Goal: Information Seeking & Learning: Learn about a topic

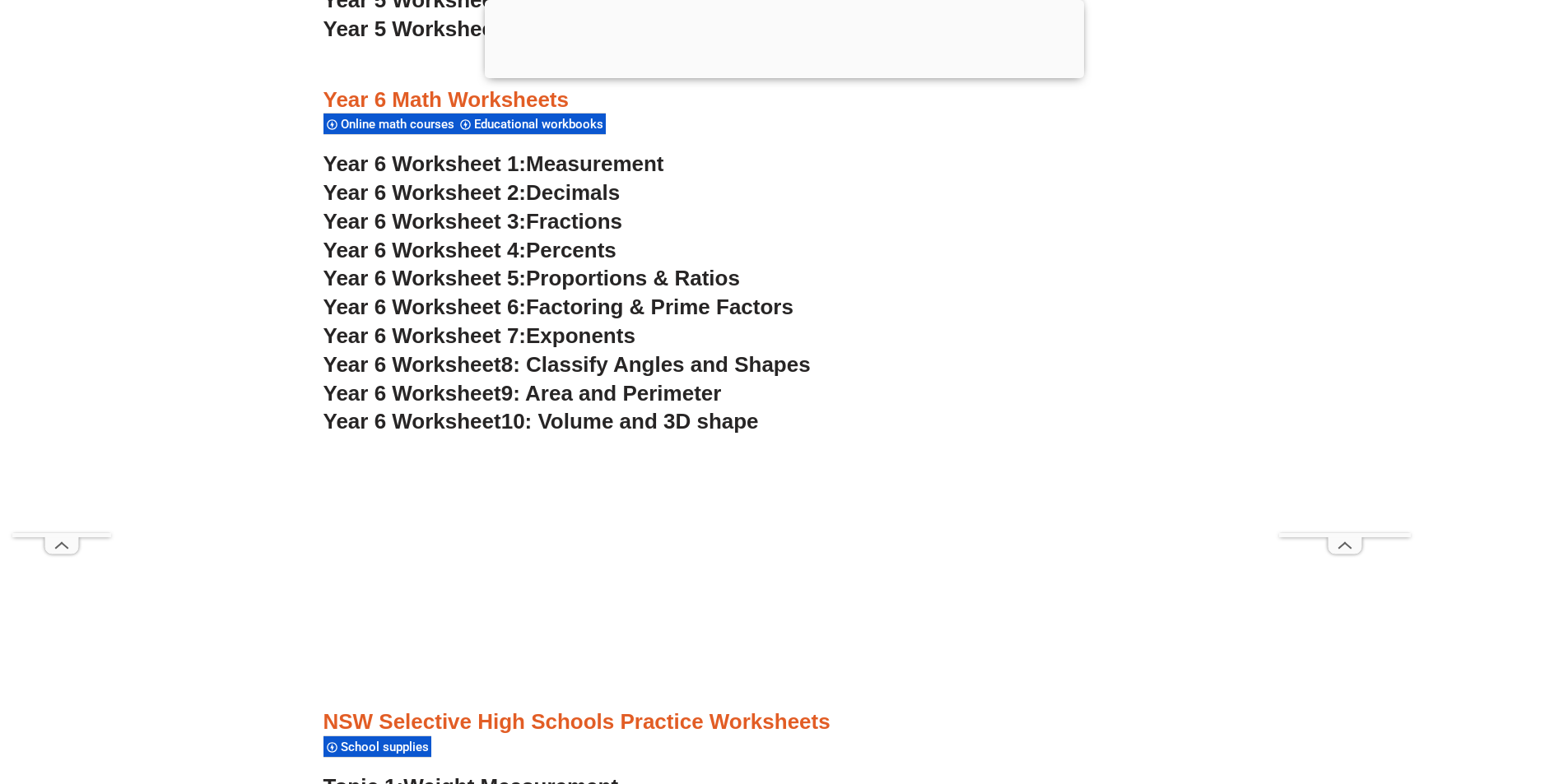
click at [569, 253] on span "Percents" at bounding box center [571, 250] width 91 height 25
click at [568, 275] on span "Proportions & Ratios" at bounding box center [632, 278] width 214 height 25
click at [627, 303] on span "Factoring & Prime Factors" at bounding box center [659, 307] width 268 height 25
click at [587, 342] on span "Exponents" at bounding box center [580, 335] width 109 height 25
click at [582, 365] on span "8: Classify Angles and Shapes" at bounding box center [656, 364] width 310 height 25
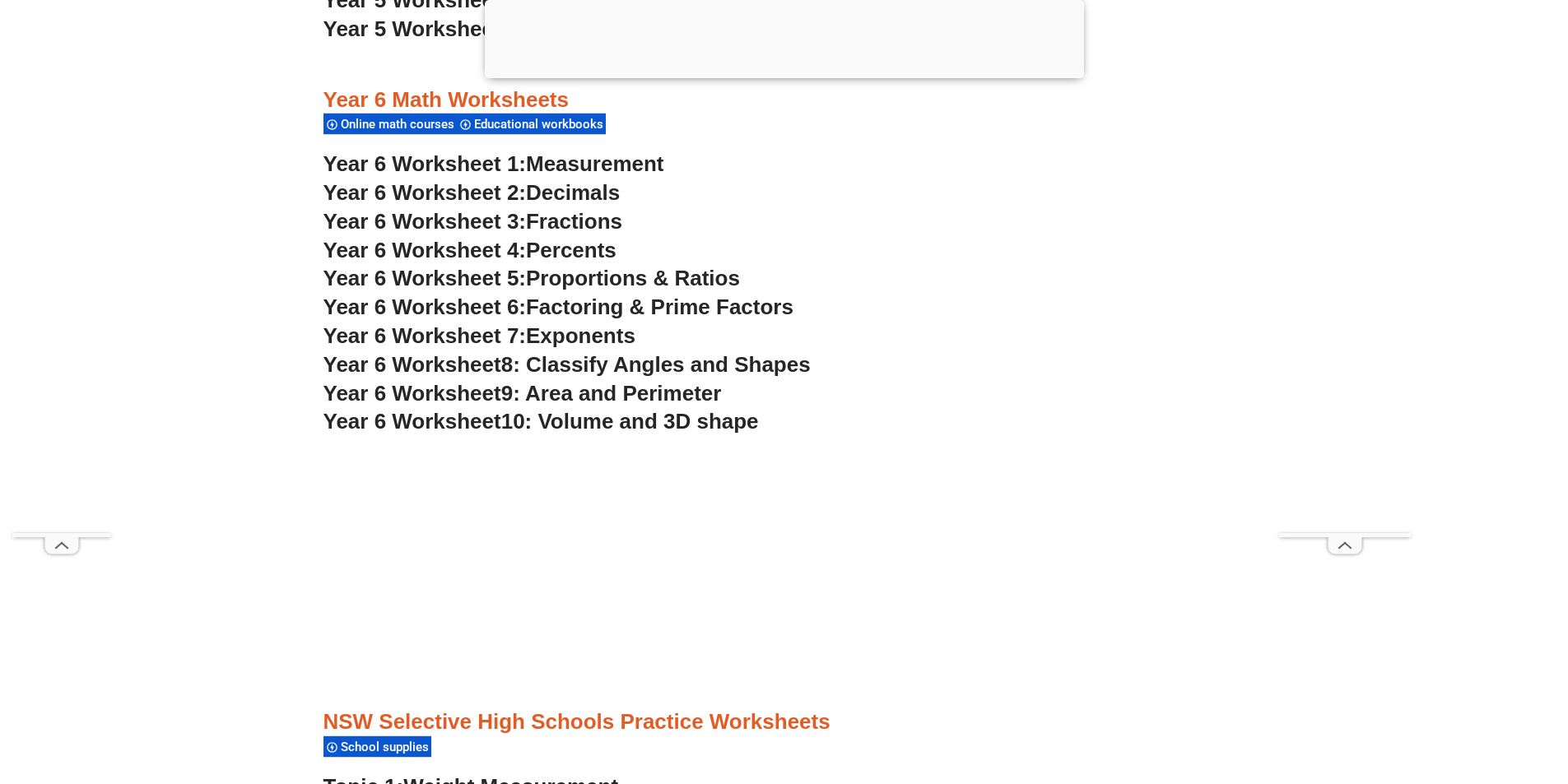
click at [619, 394] on span "9: Area and Perimeter" at bounding box center [611, 393] width 221 height 25
click at [617, 424] on span "10: Volume and 3D shape" at bounding box center [629, 421] width 258 height 25
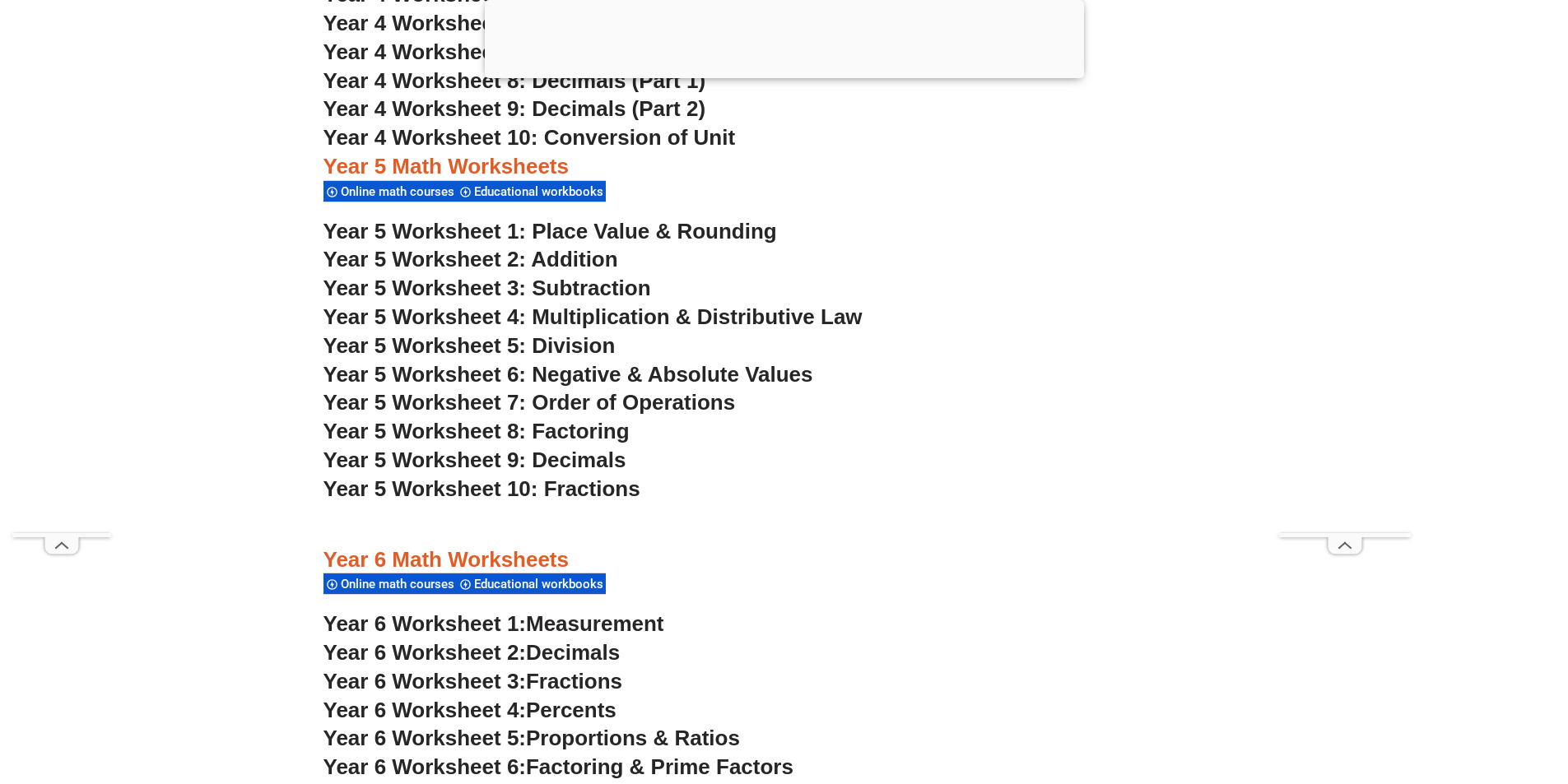
scroll to position [3475, 0]
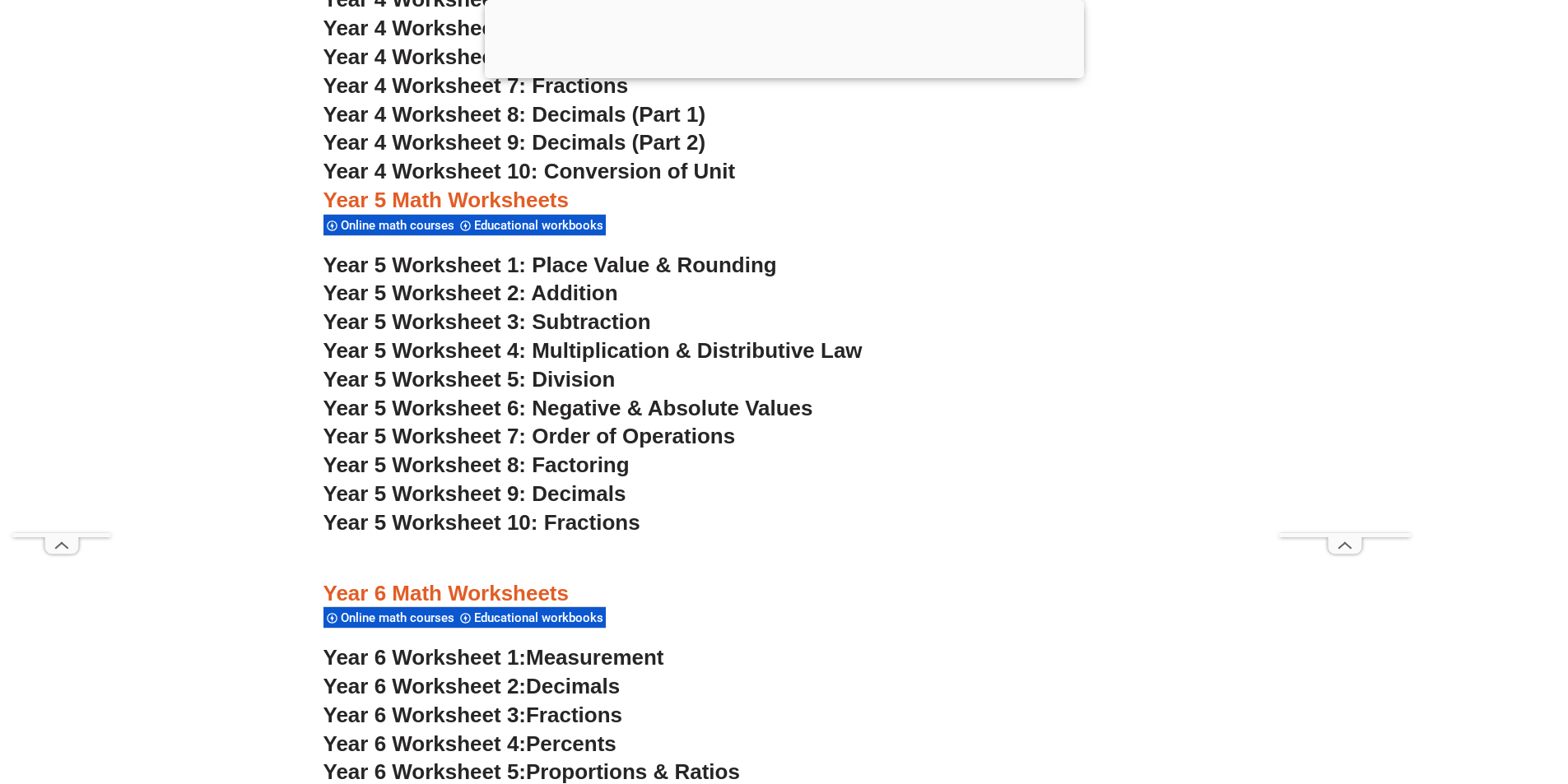
click at [569, 266] on span "Year 5 Worksheet 1: Place Value & Rounding" at bounding box center [549, 265] width 453 height 25
click at [644, 269] on span "Year 5 Worksheet 1: Place Value & Rounding" at bounding box center [549, 265] width 453 height 25
click at [577, 289] on span "Year 5 Worksheet 2: Addition" at bounding box center [470, 293] width 295 height 25
click at [570, 322] on span "Year 5 Worksheet 3: Subtraction" at bounding box center [487, 322] width 328 height 25
click at [538, 357] on span "Year 5 Worksheet 4: Multiplication & Distributive Law" at bounding box center [593, 350] width 539 height 25
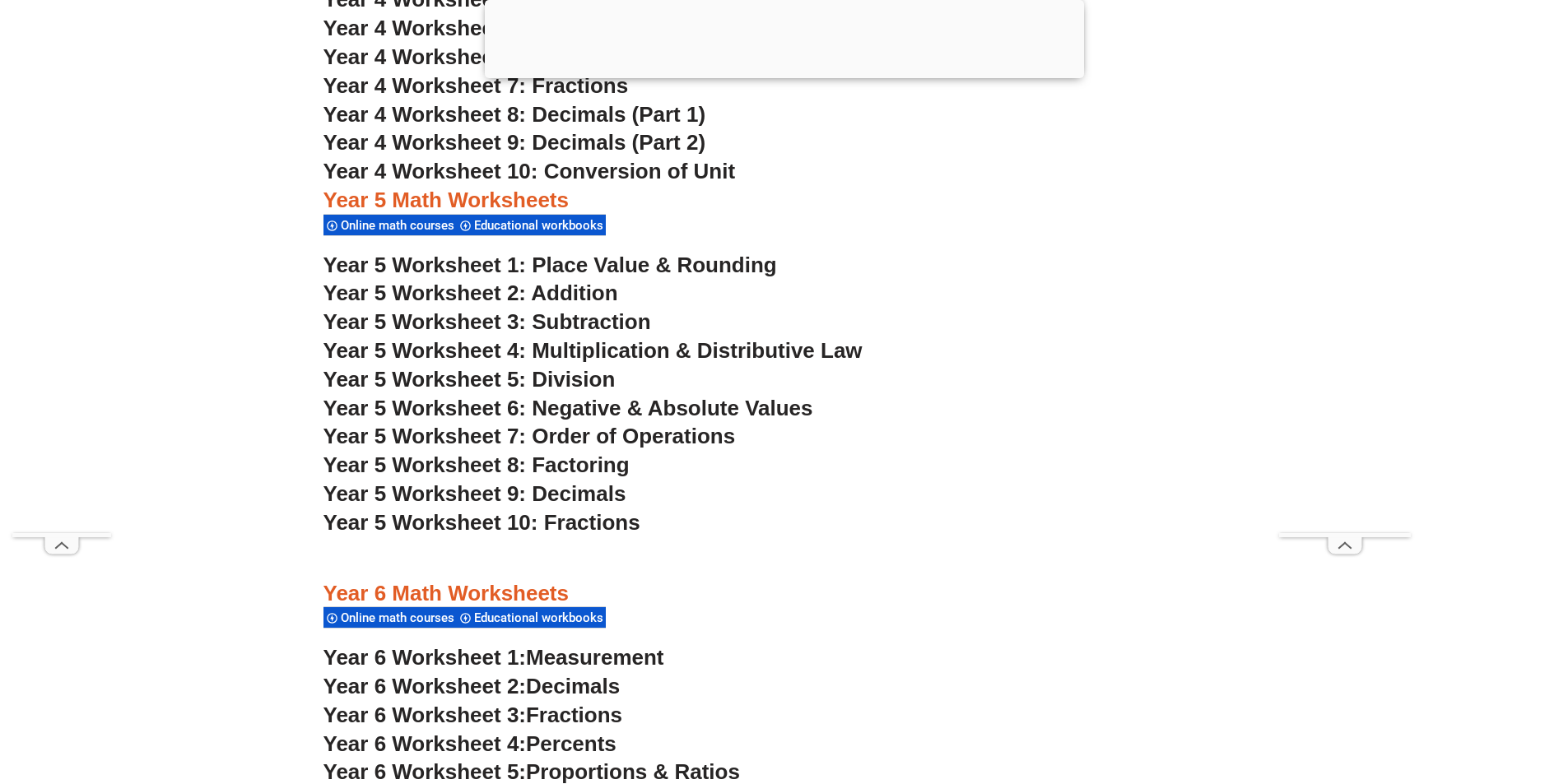
click at [524, 381] on span "Year 5 Worksheet 5: Division" at bounding box center [469, 379] width 292 height 25
click at [575, 404] on span "Year 5 Worksheet 6: Negative & Absolute Values" at bounding box center [568, 408] width 490 height 25
click at [563, 438] on span "Year 5 Worksheet 7: Order of Operations" at bounding box center [529, 436] width 412 height 25
click at [538, 460] on span "Year 5 Worksheet 8: Factoring" at bounding box center [476, 465] width 306 height 25
click at [583, 491] on span "Year 5 Worksheet 9: Decimals" at bounding box center [475, 494] width 303 height 25
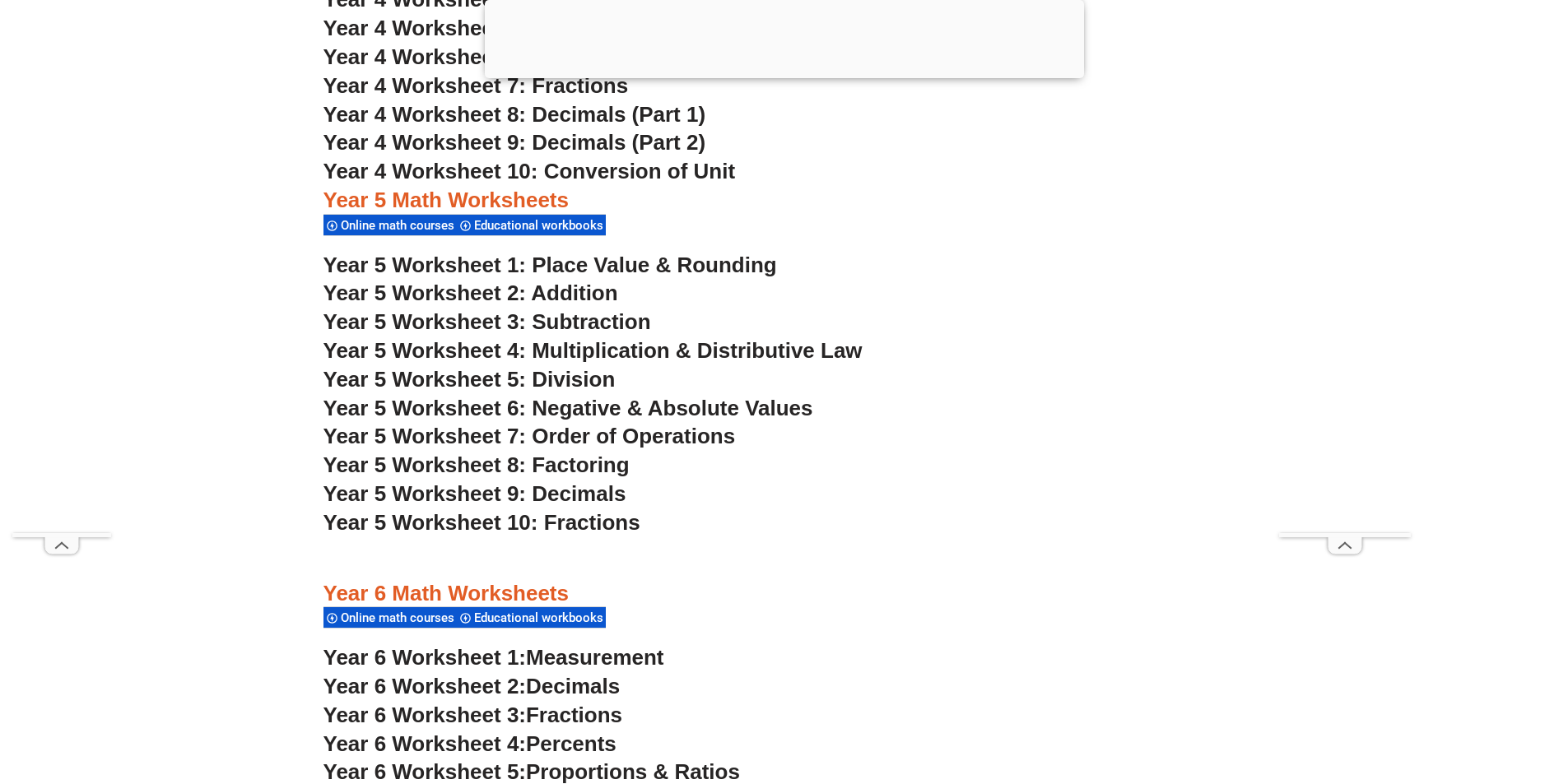
click at [593, 527] on span "Year 5 Worksheet 10: Fractions" at bounding box center [482, 523] width 317 height 25
click at [1008, 187] on div "Year 4 Math Worksheets Online math courses Educational workbooks Year 4 Workshe…" at bounding box center [784, 383] width 939 height 1110
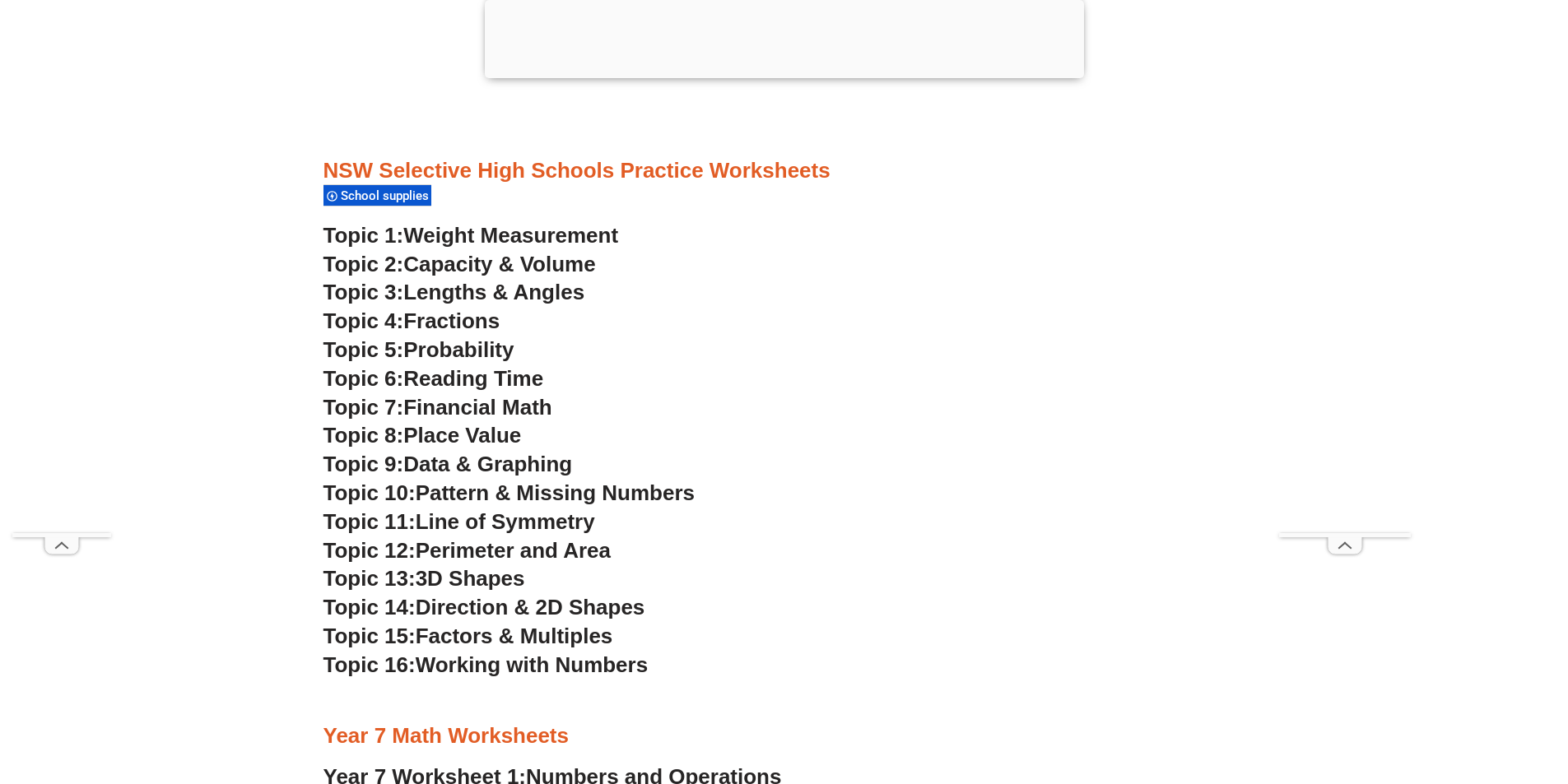
scroll to position [4544, 0]
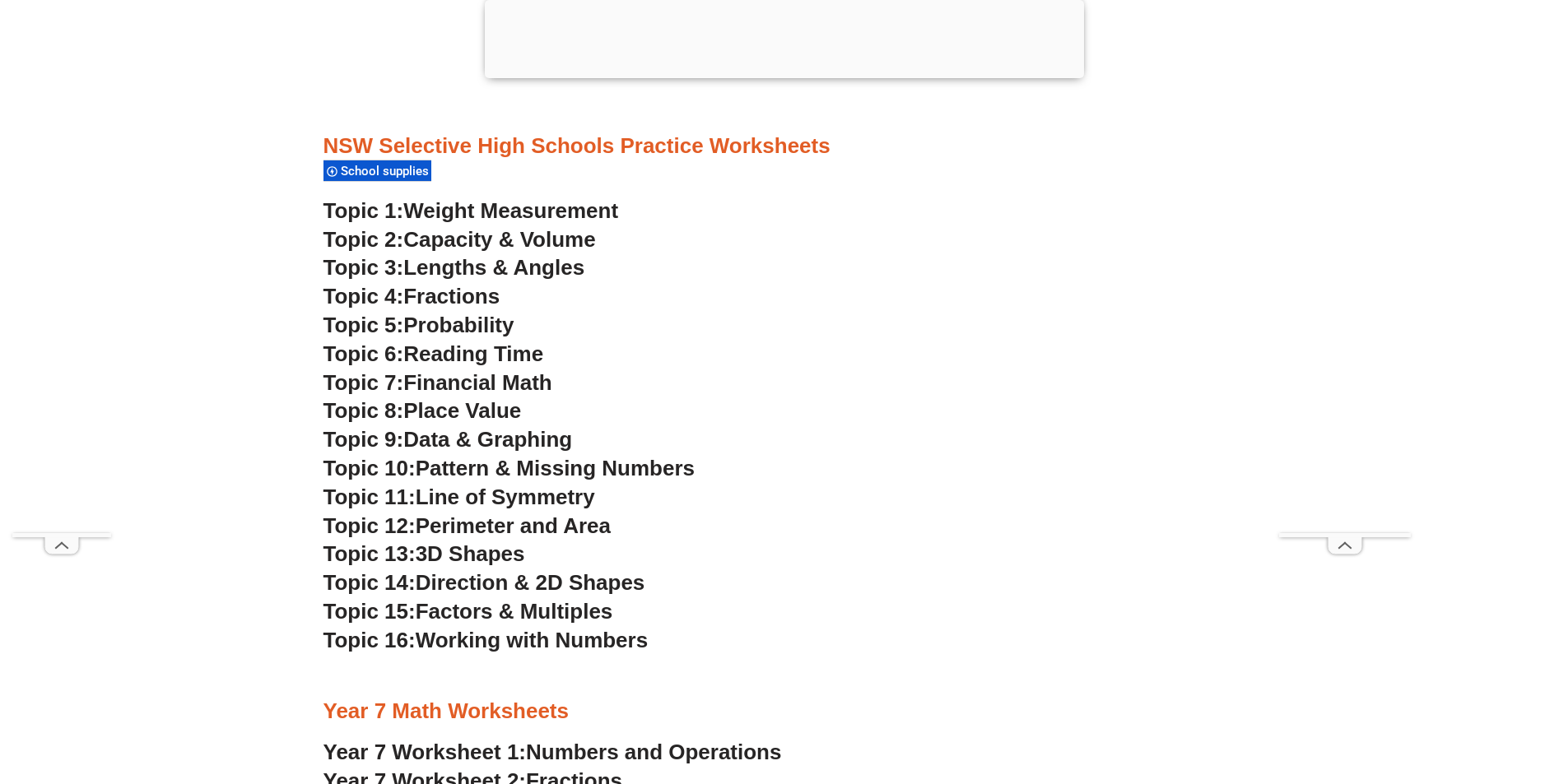
click at [559, 209] on span "Weight Measurement" at bounding box center [511, 210] width 215 height 25
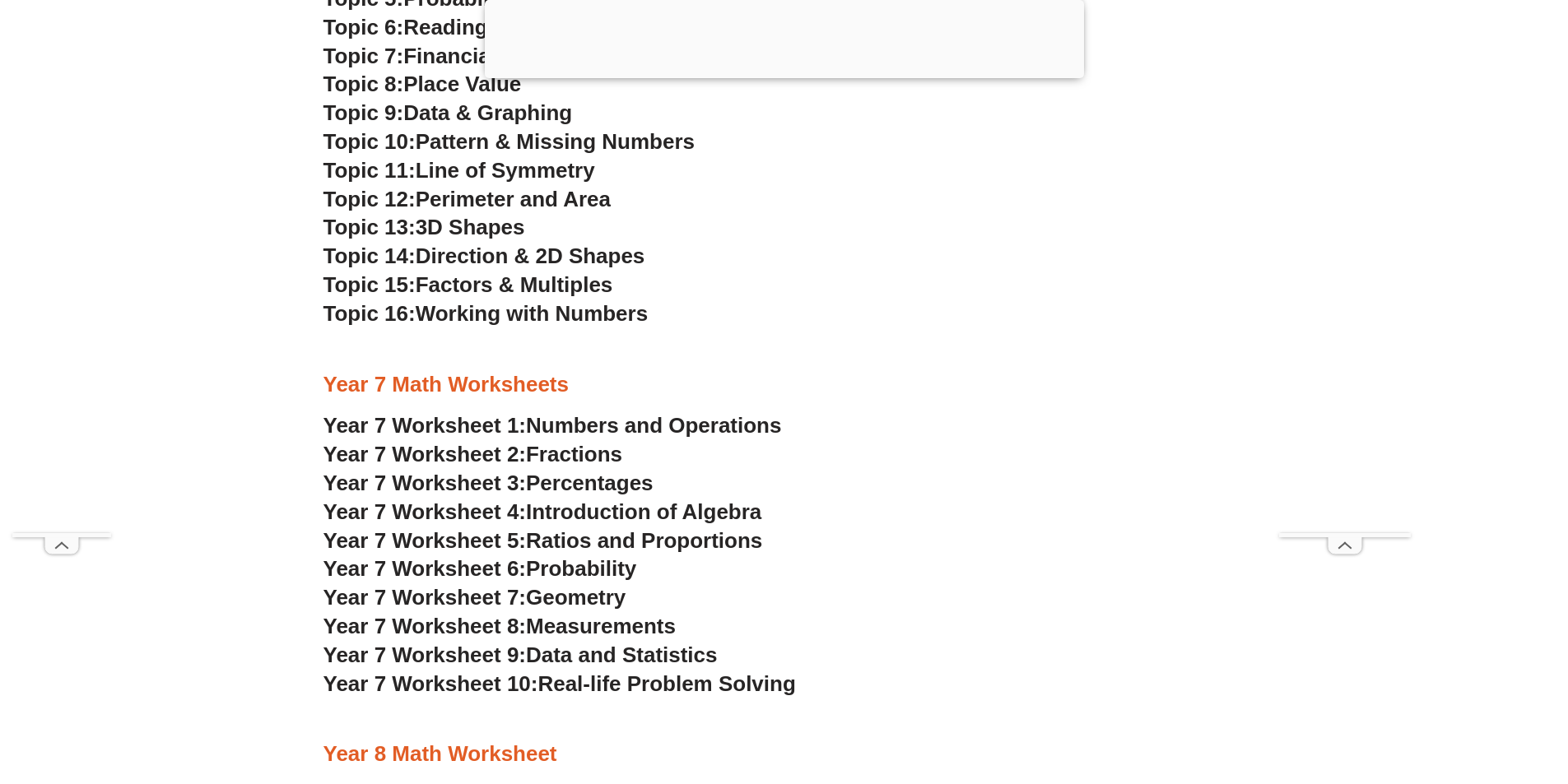
scroll to position [4873, 0]
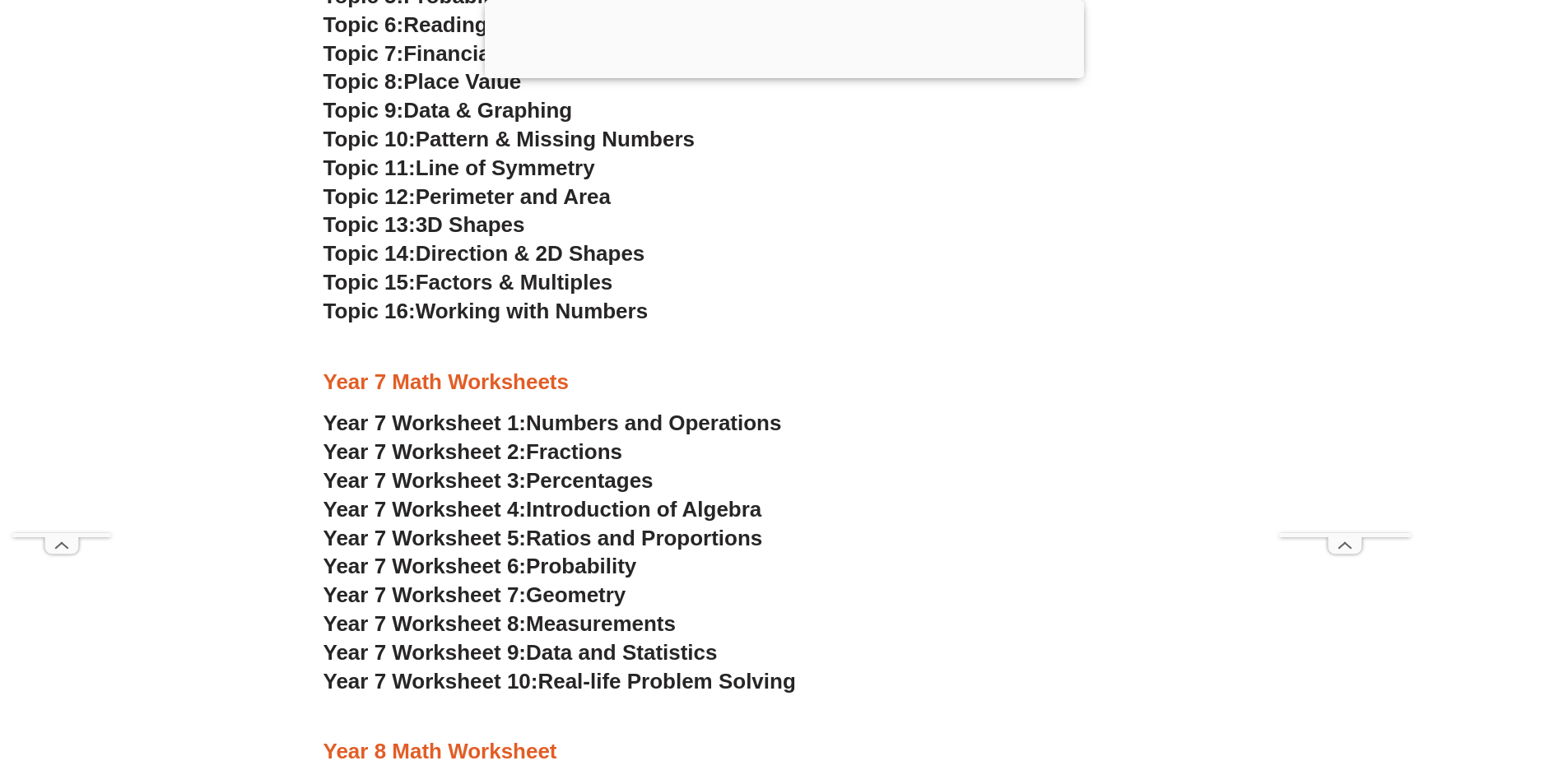
click at [633, 423] on span "Numbers and Operations" at bounding box center [653, 423] width 255 height 25
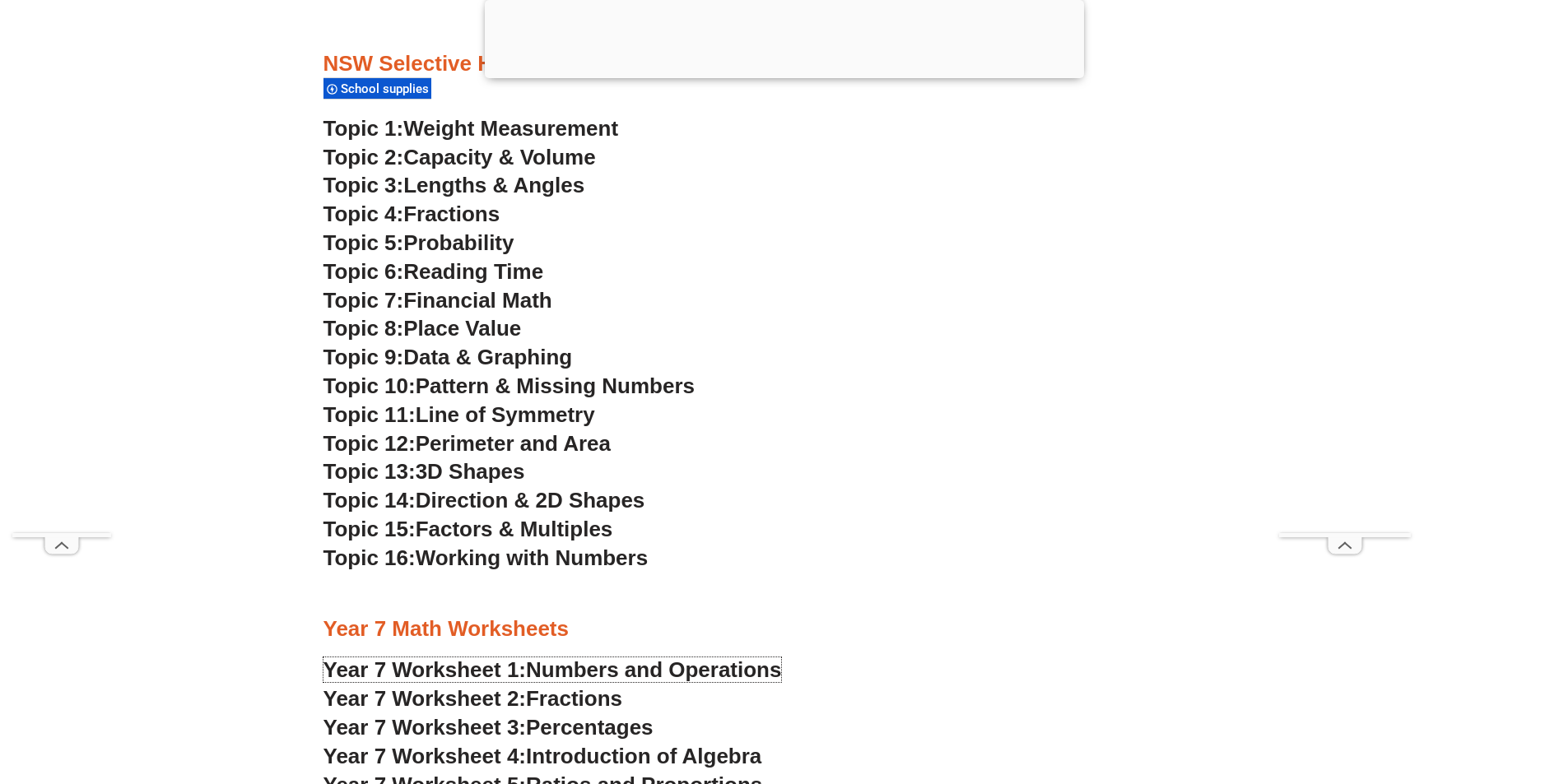
scroll to position [4544, 0]
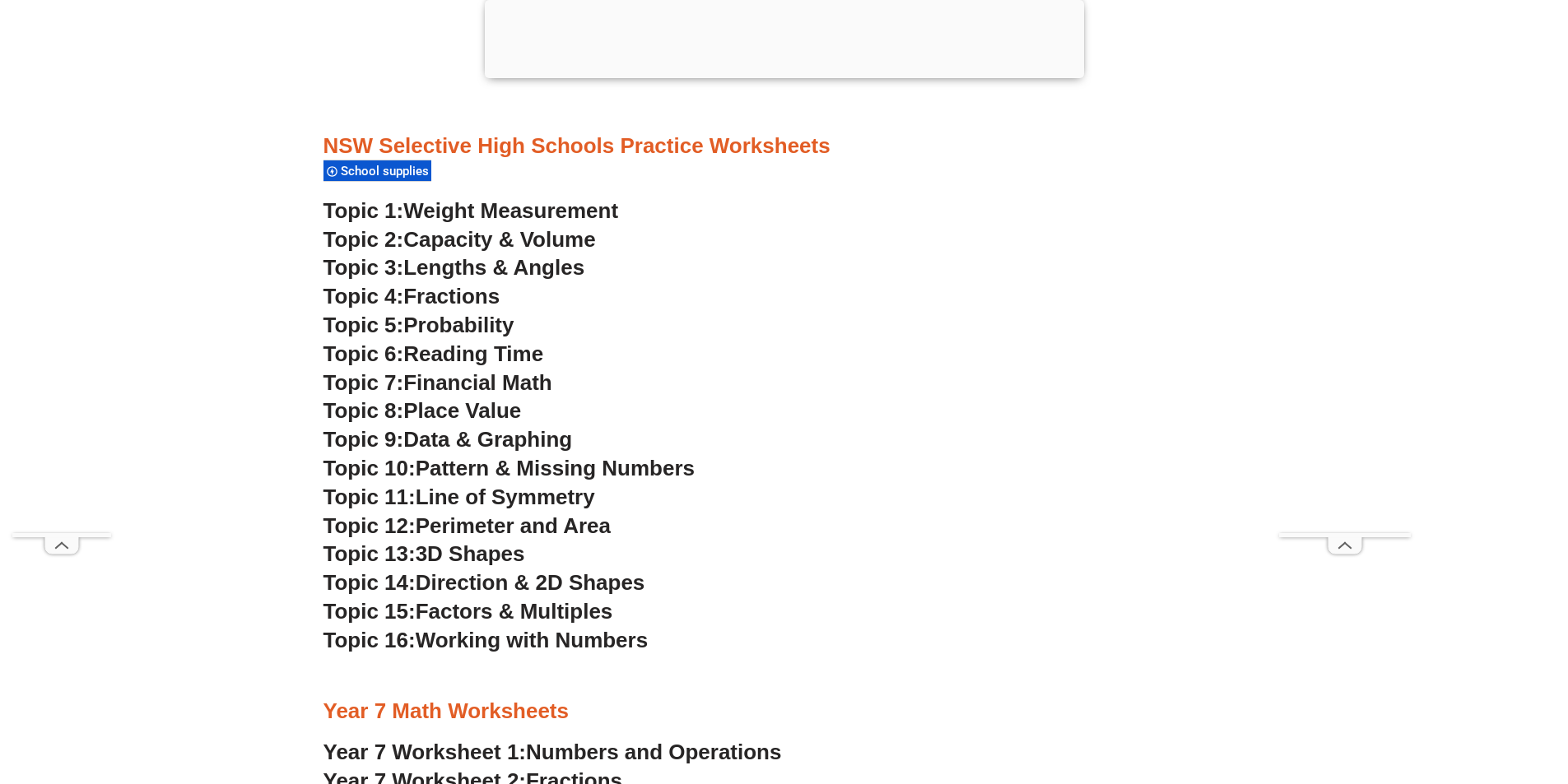
click at [547, 211] on span "Weight Measurement" at bounding box center [511, 210] width 215 height 25
click at [529, 228] on span "Capacity & Volume" at bounding box center [499, 239] width 192 height 25
click at [460, 273] on span "Lengths & Angles" at bounding box center [494, 267] width 181 height 25
click at [449, 292] on span "Fractions" at bounding box center [451, 297] width 96 height 25
click at [442, 326] on span "Probability" at bounding box center [458, 325] width 110 height 25
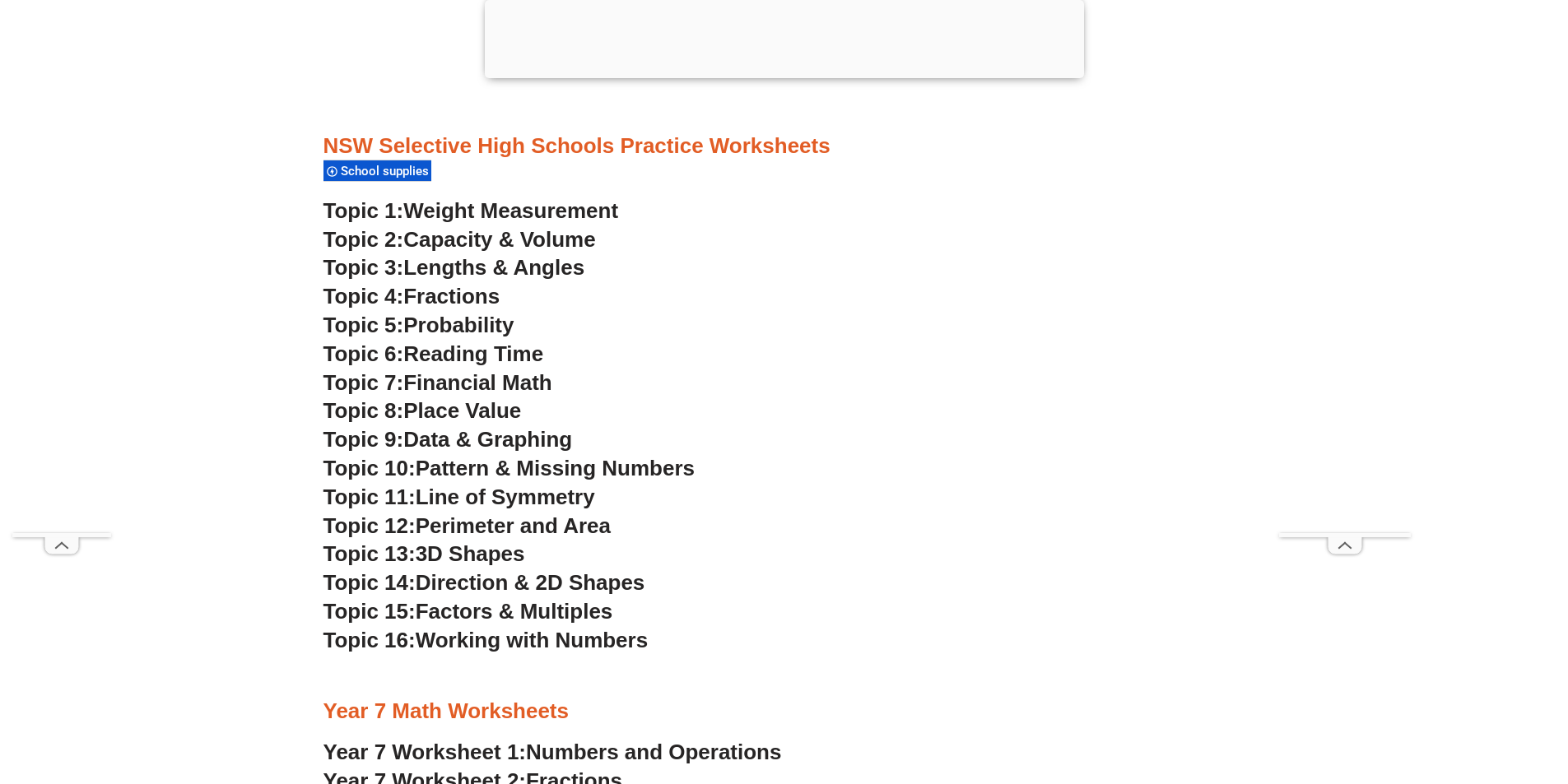
click at [490, 350] on span "Reading Time" at bounding box center [473, 354] width 140 height 25
click at [451, 389] on span "Financial Math" at bounding box center [477, 383] width 148 height 25
click at [463, 407] on span "Place Value" at bounding box center [462, 411] width 118 height 25
click at [510, 427] on span "Data & Graphing" at bounding box center [488, 439] width 169 height 25
click at [484, 465] on span "Pattern & Missing Numbers" at bounding box center [555, 468] width 279 height 25
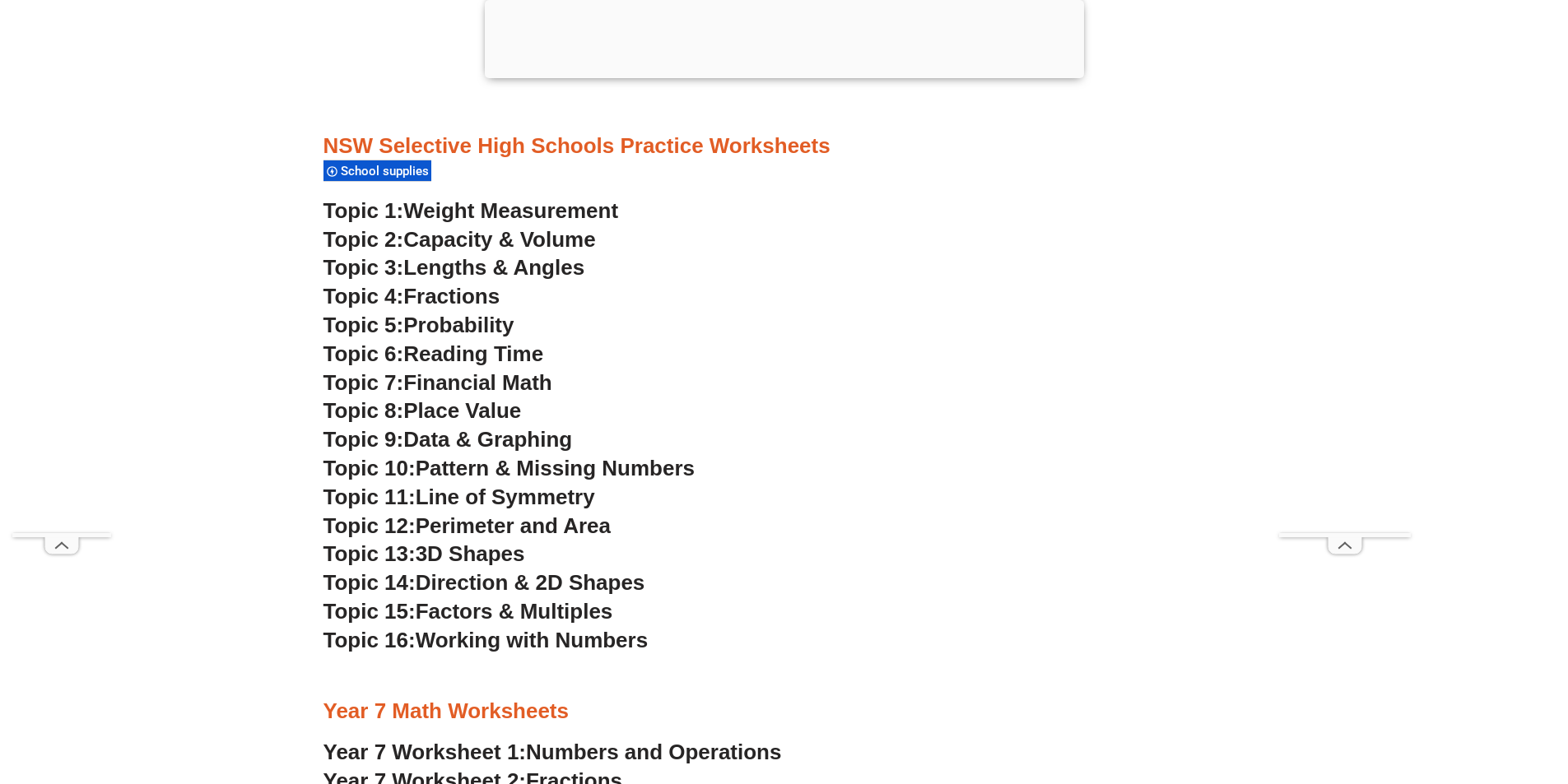
click at [500, 498] on span "Line of Symmetry" at bounding box center [505, 497] width 180 height 25
click at [509, 527] on span "Perimeter and Area" at bounding box center [513, 525] width 195 height 25
click at [489, 553] on span "3D Shapes" at bounding box center [470, 553] width 109 height 25
click at [525, 583] on span "Direction & 2D Shapes" at bounding box center [530, 583] width 230 height 25
click at [518, 616] on span "Factors & Multiples" at bounding box center [514, 612] width 197 height 25
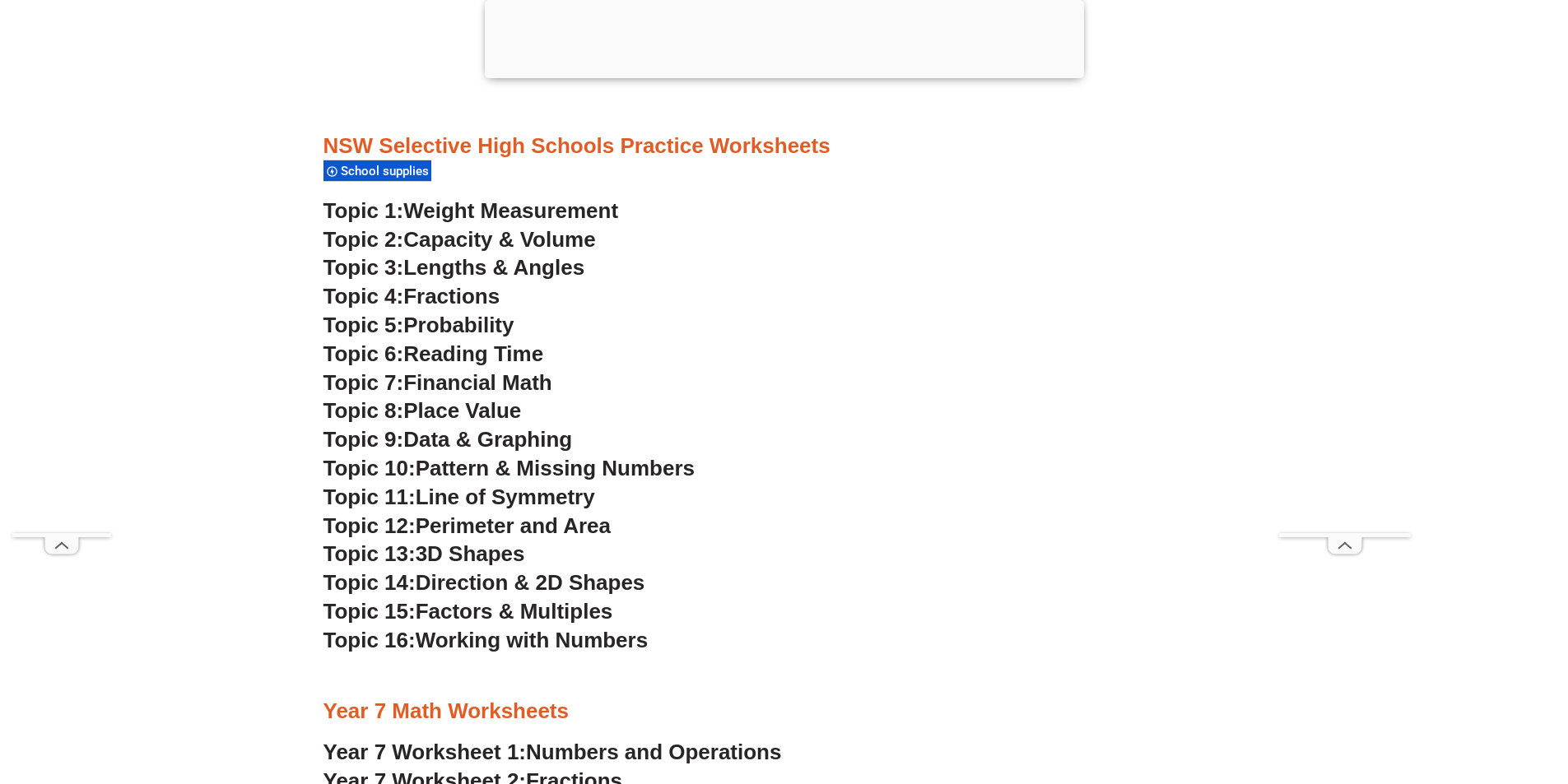
click at [521, 640] on span "Working with Numbers" at bounding box center [532, 640] width 232 height 25
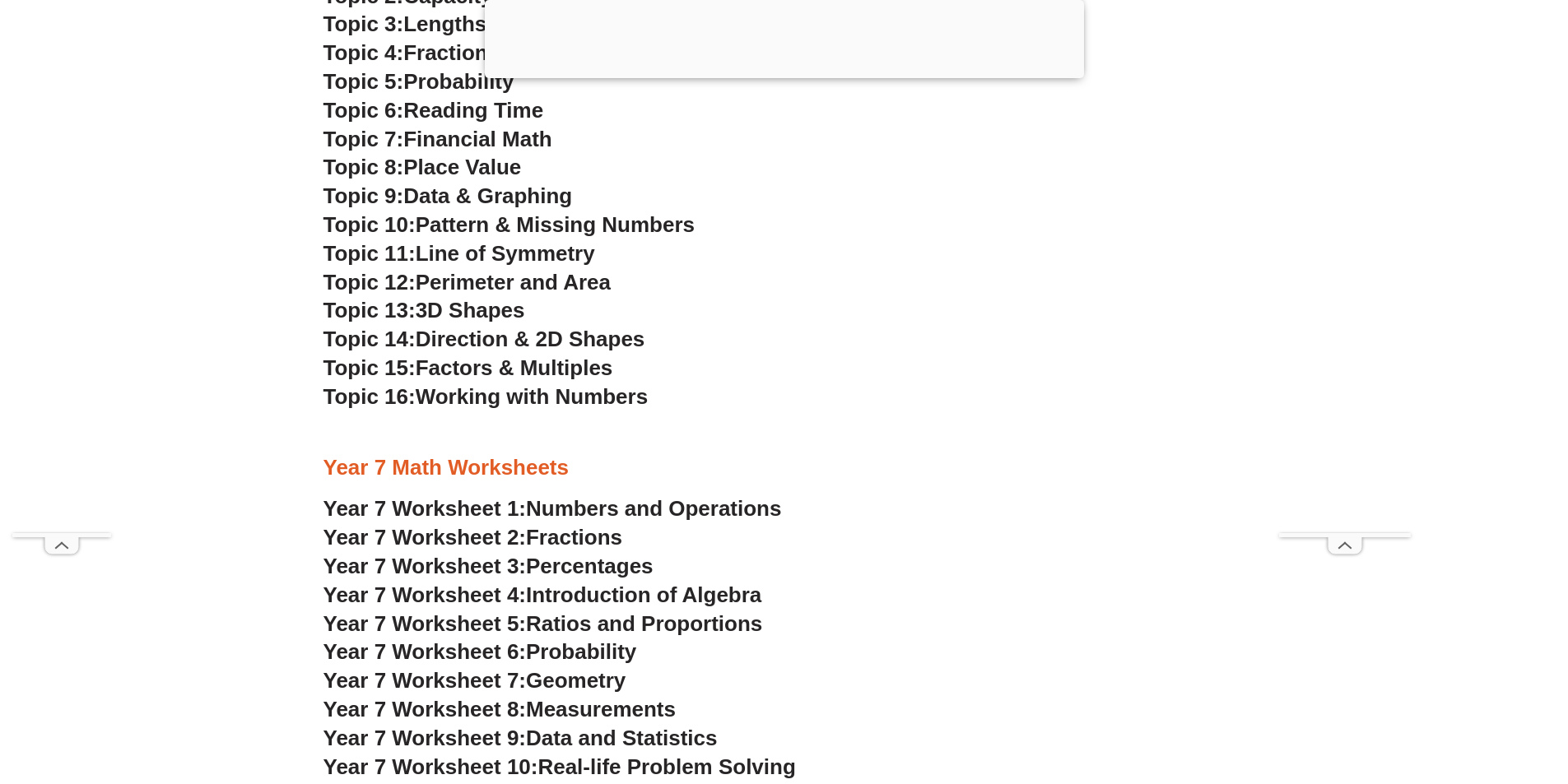
scroll to position [4791, 0]
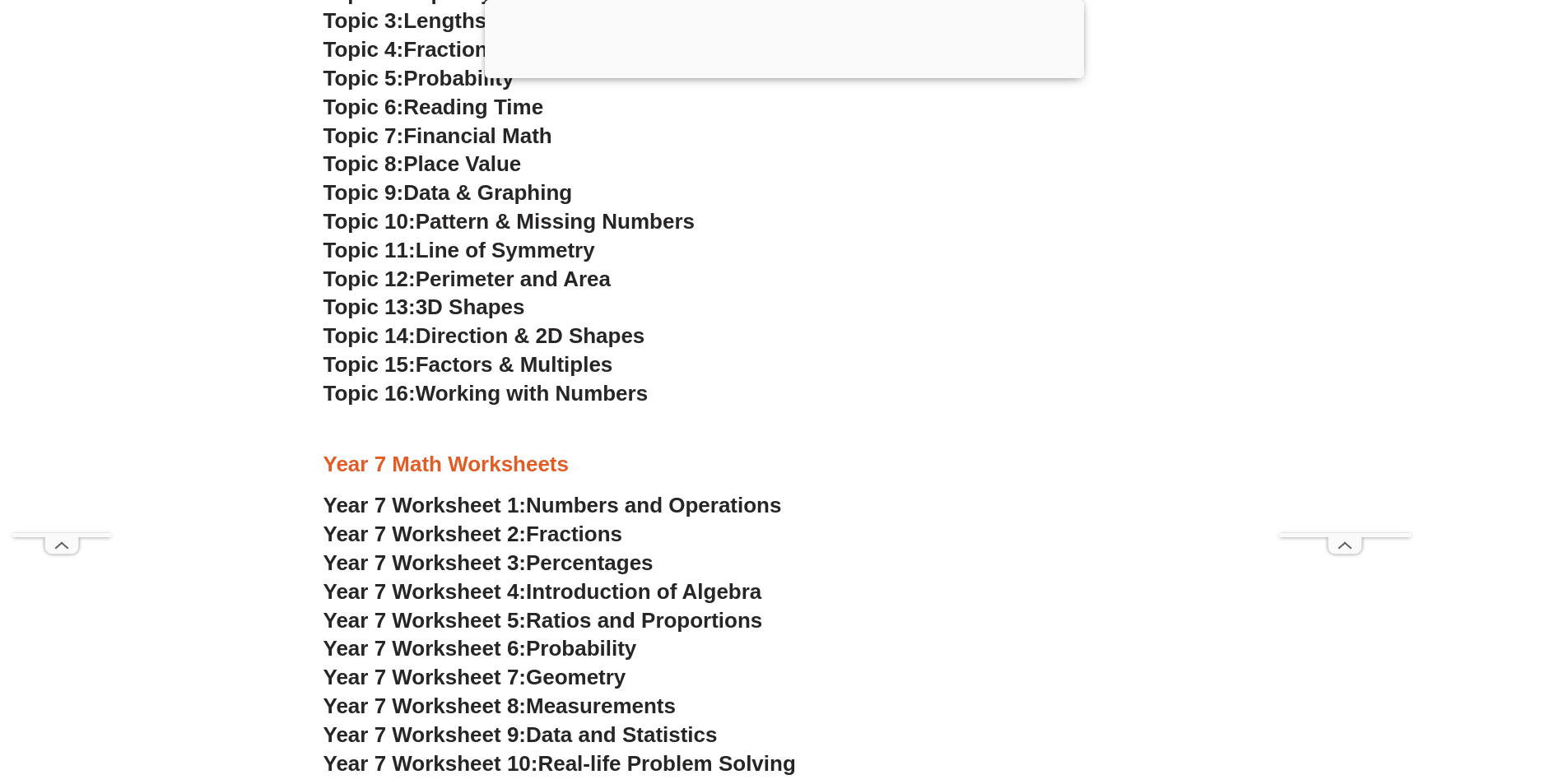
click at [632, 510] on span "Numbers and Operations" at bounding box center [653, 505] width 255 height 25
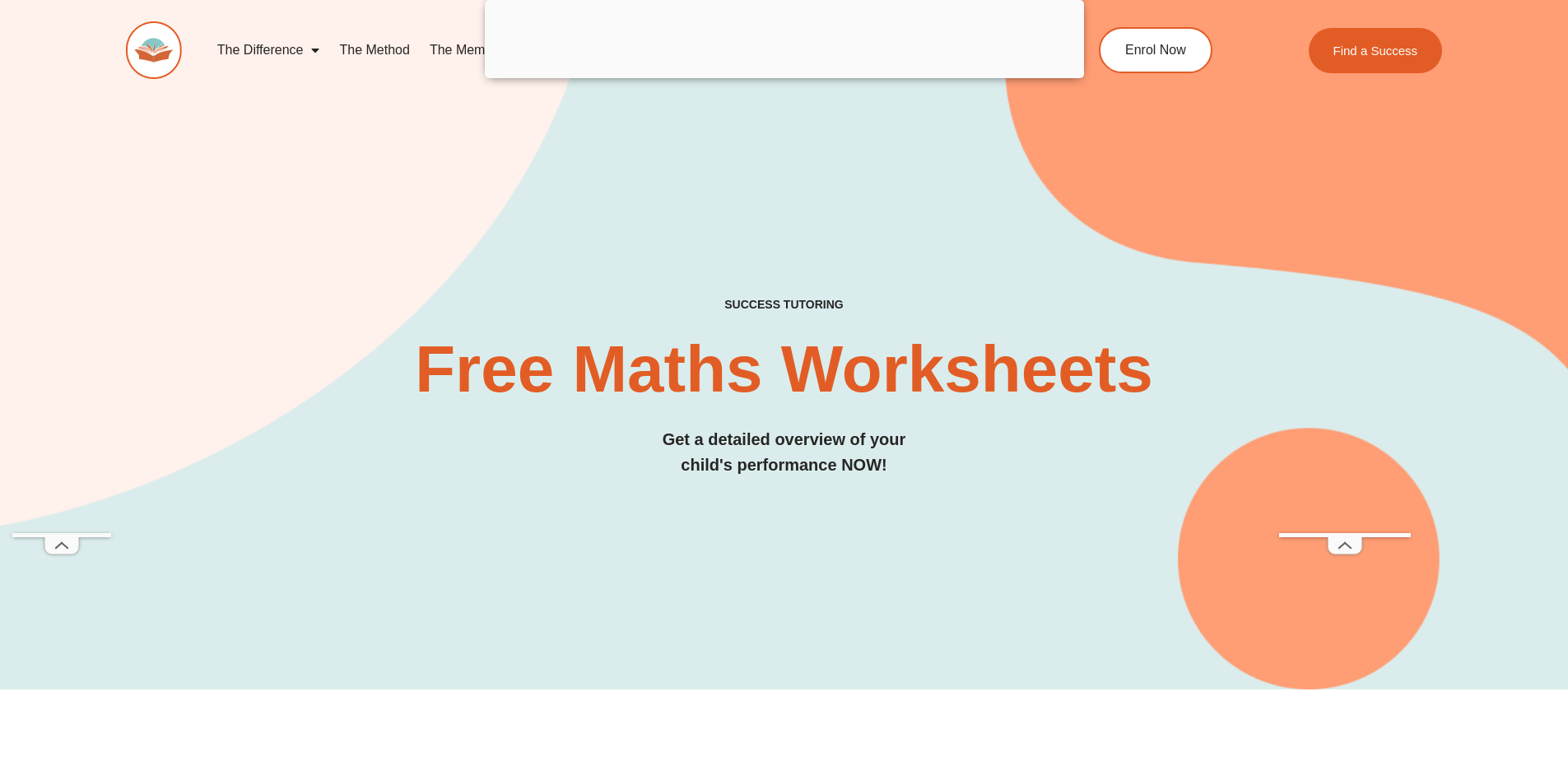
scroll to position [0, 0]
